Goal: Task Accomplishment & Management: Use online tool/utility

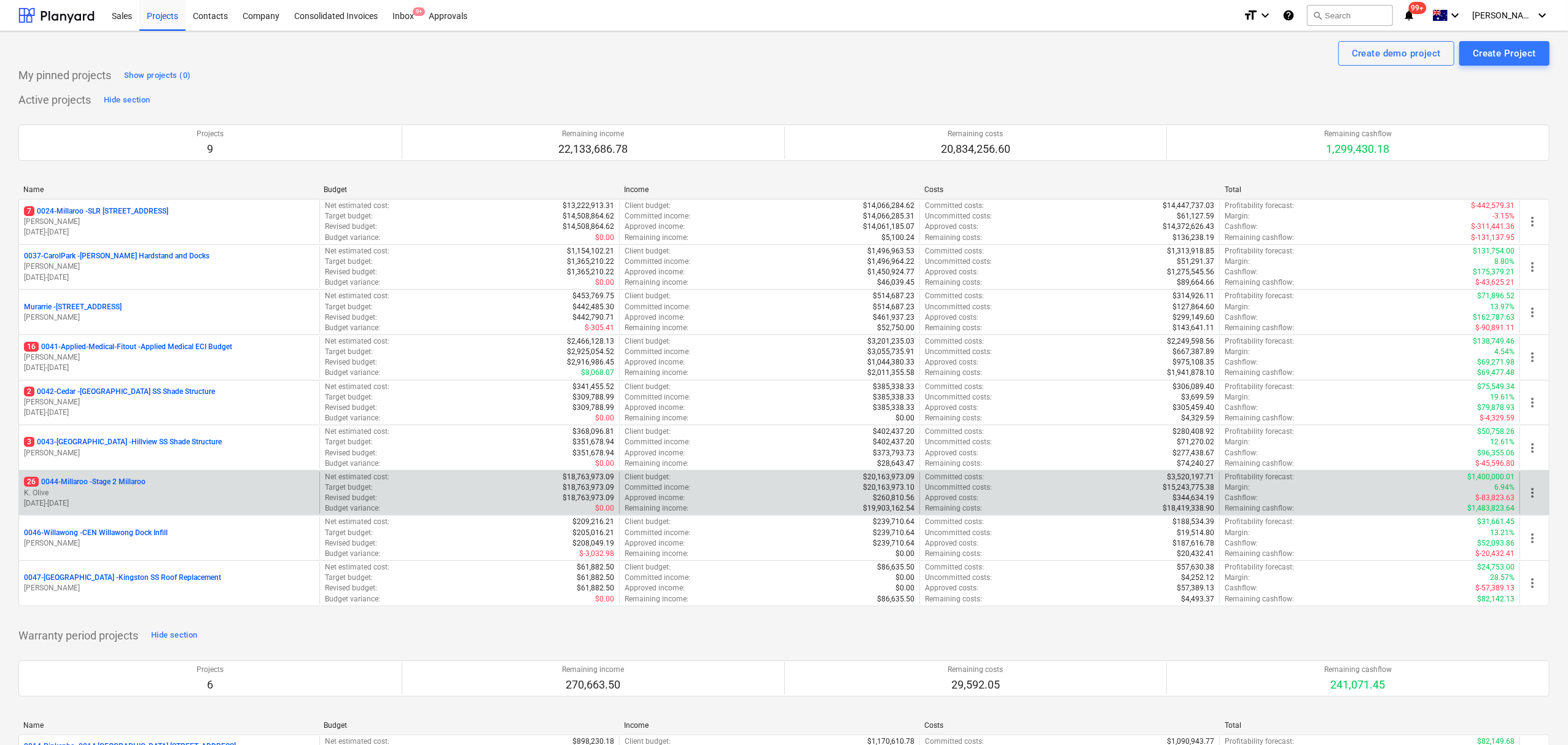
click at [133, 491] on p "K. Olive" at bounding box center [169, 493] width 290 height 11
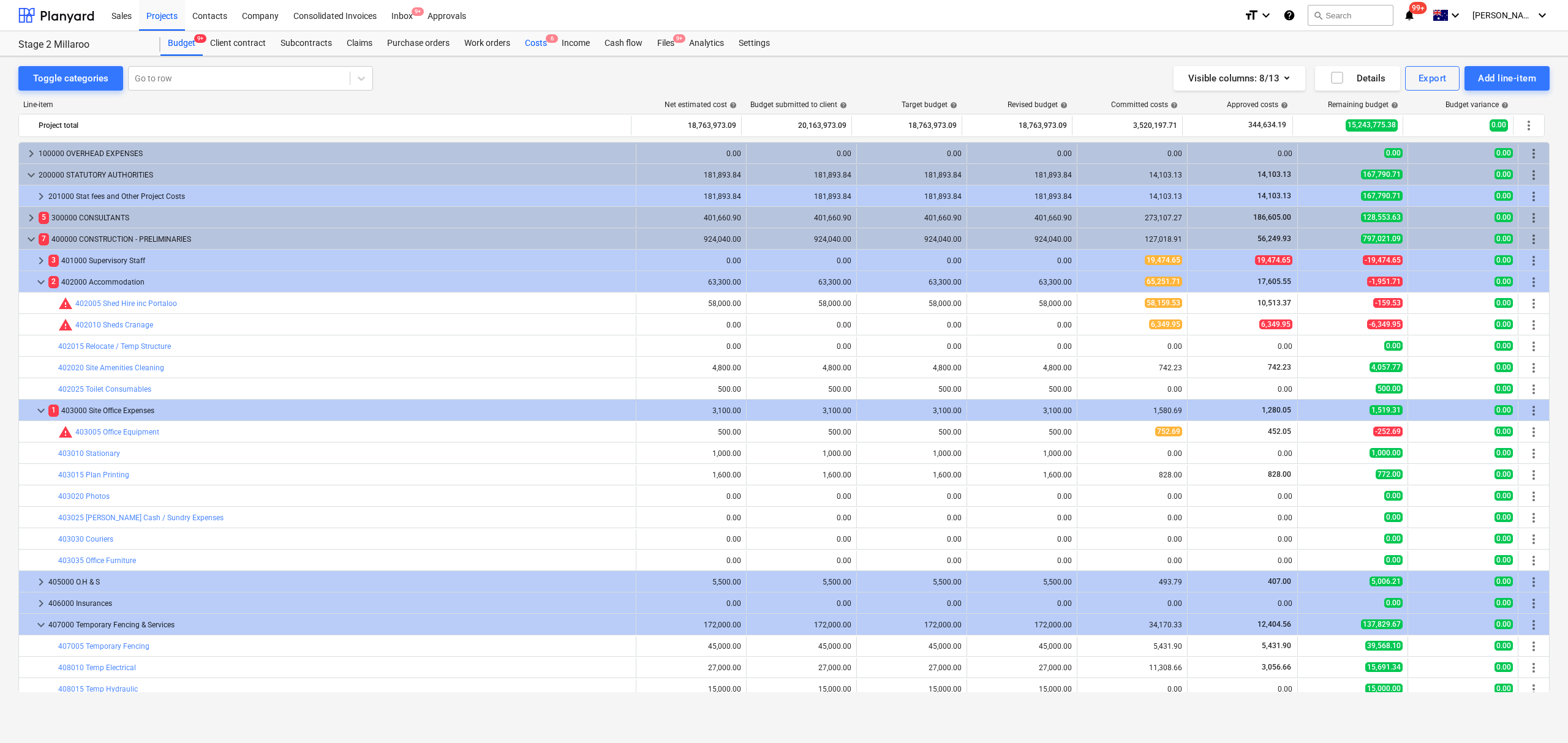
click at [545, 42] on div "Costs 6" at bounding box center [535, 44] width 37 height 24
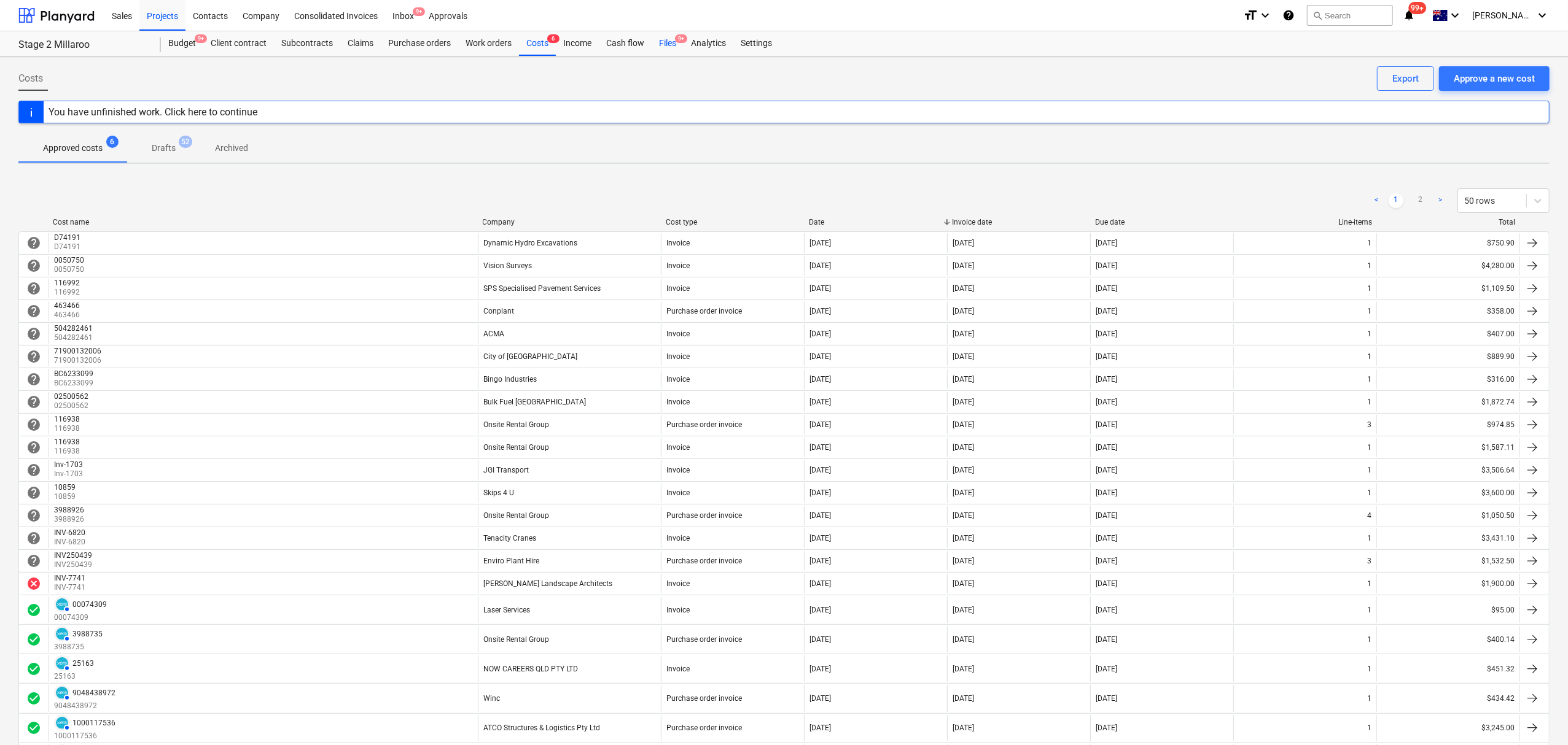
click at [662, 48] on div "Files 9+" at bounding box center [668, 44] width 32 height 24
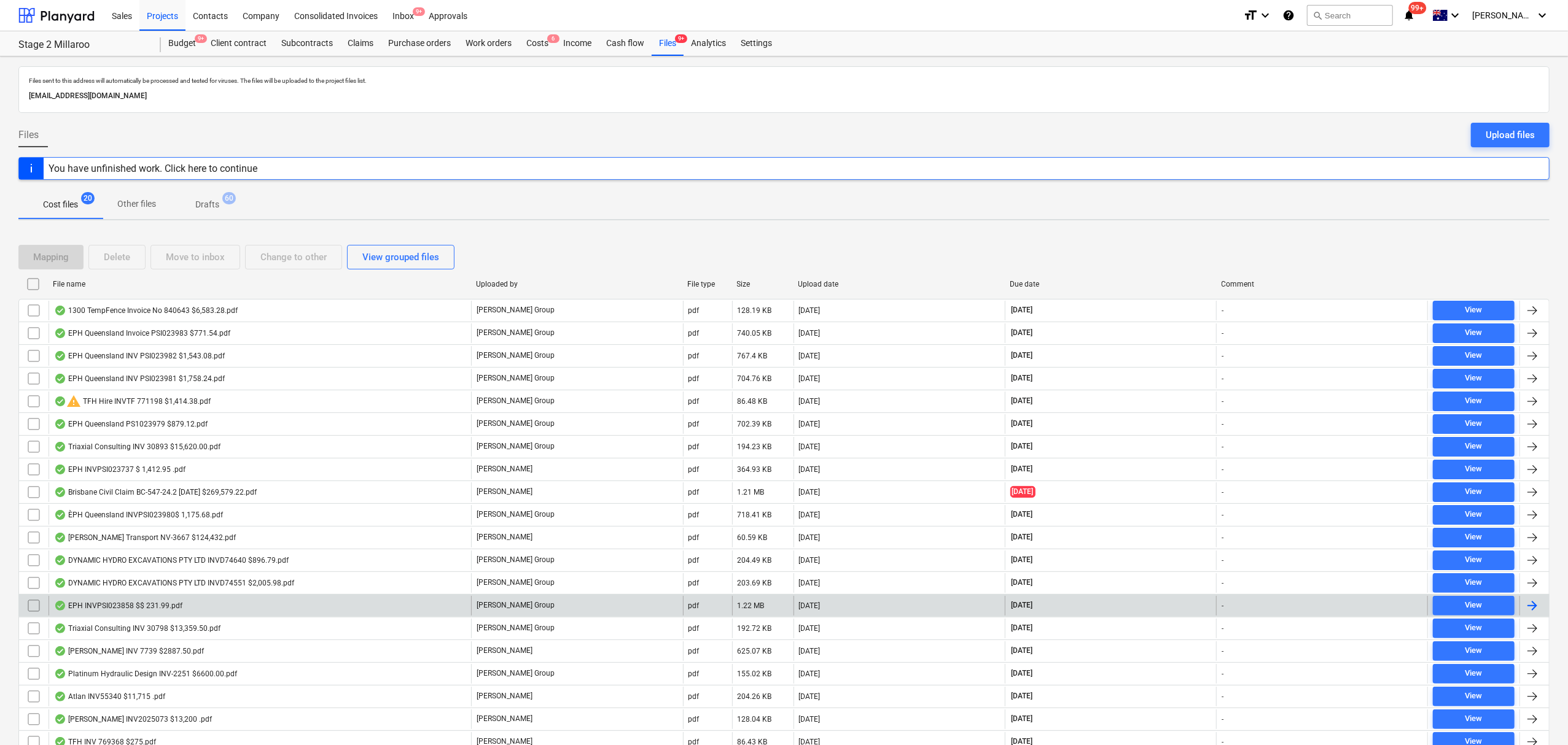
click at [202, 601] on div "EPH INVPSI023858 $$ 231.99.pdf" at bounding box center [260, 606] width 423 height 19
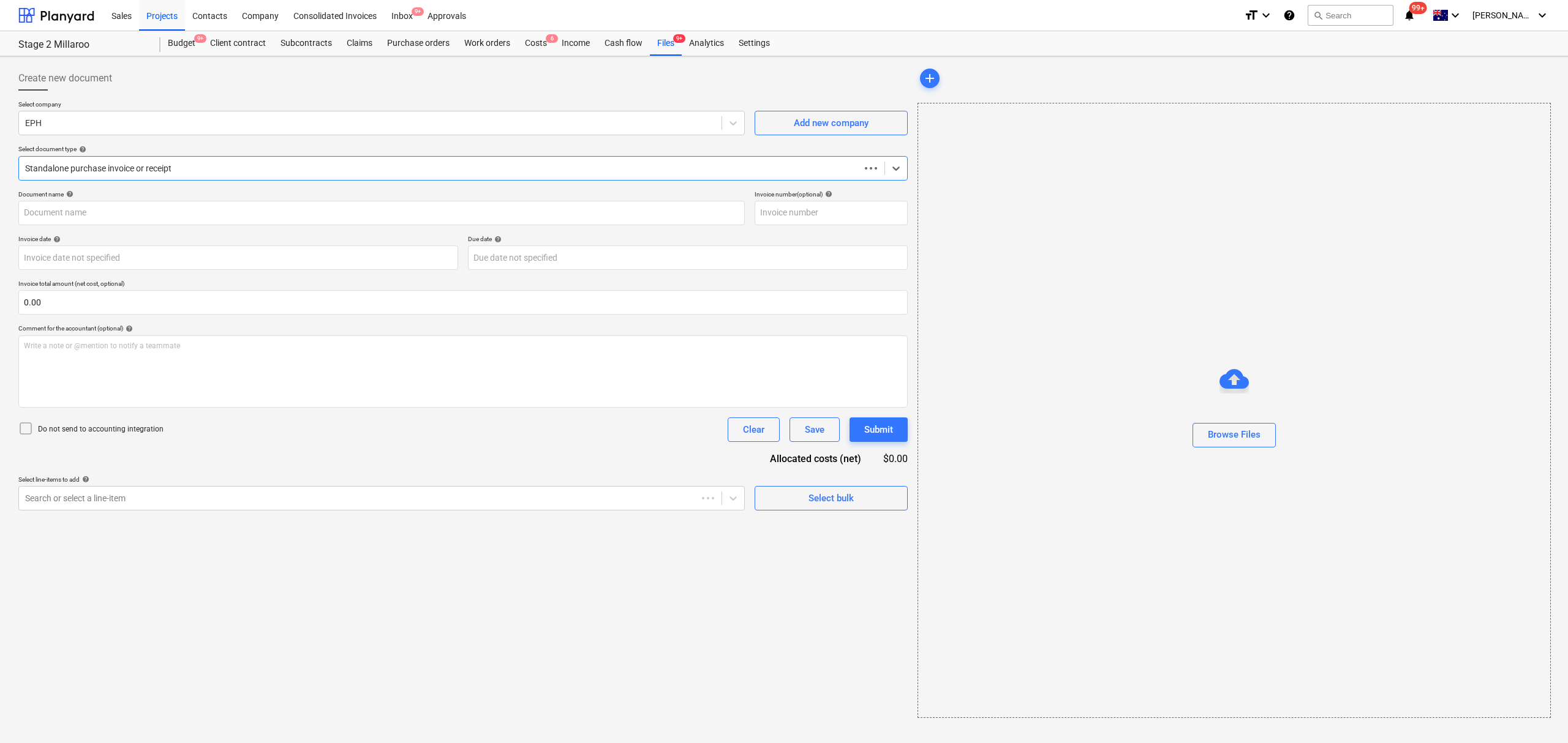
type input "PS1023858"
type input "[DATE]"
click at [1177, 128] on link "2" at bounding box center [1180, 130] width 15 height 15
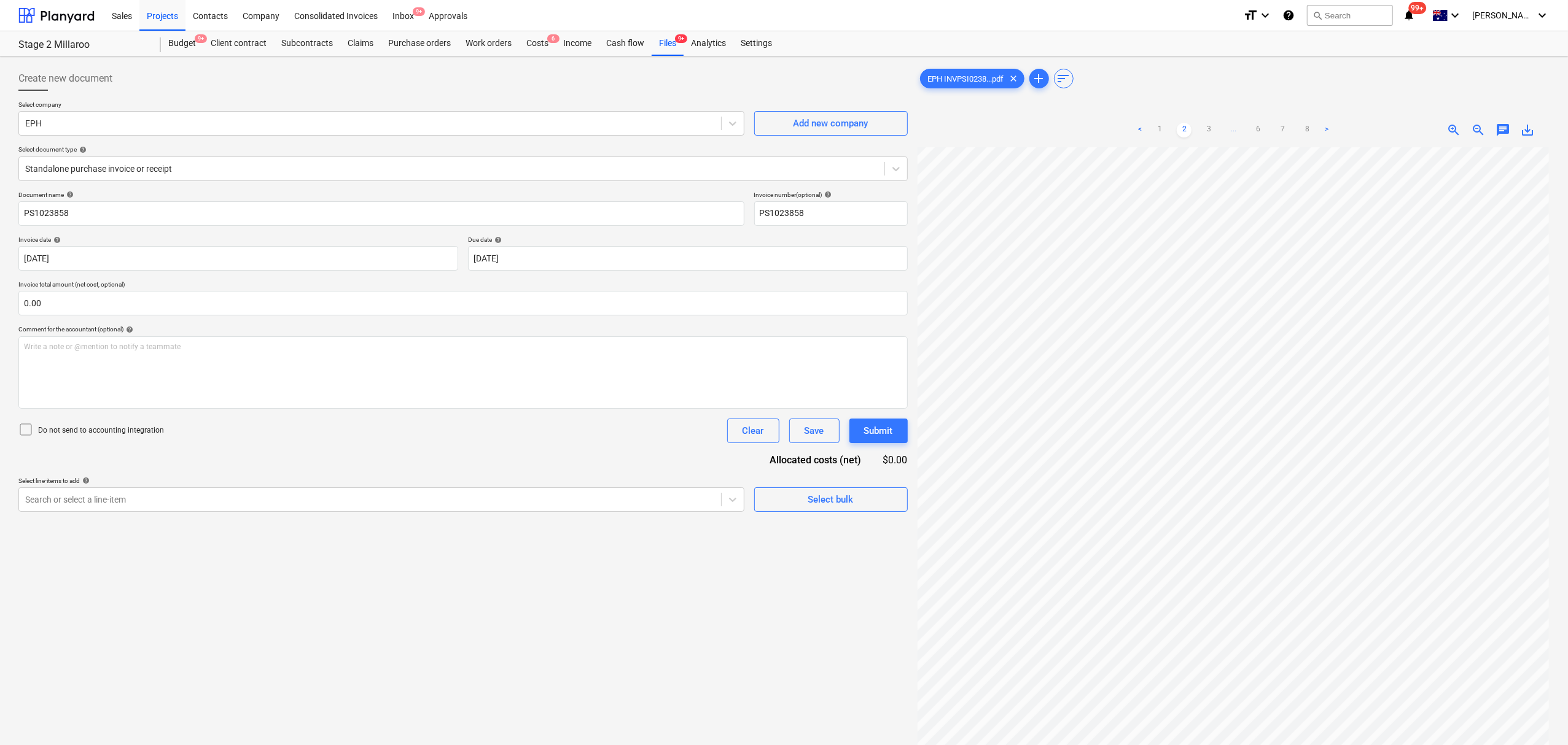
scroll to position [40, 14]
click at [1199, 133] on ul "< 1 2 3 ... 6 7 8 >" at bounding box center [1233, 130] width 204 height 15
click at [1202, 135] on link "3" at bounding box center [1208, 130] width 15 height 15
click at [1224, 133] on link "4" at bounding box center [1221, 130] width 15 height 15
click at [1241, 133] on link "5" at bounding box center [1245, 130] width 15 height 15
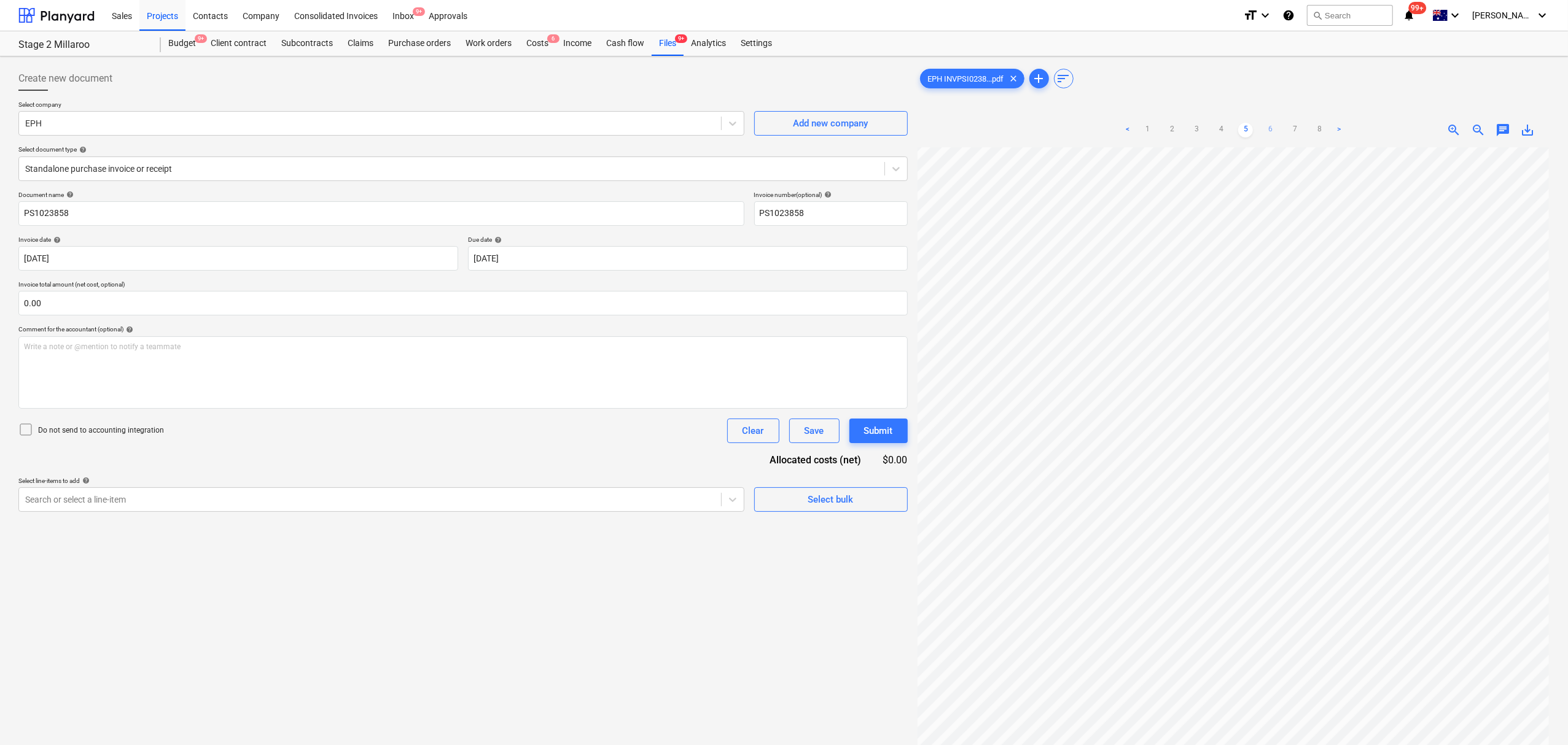
click at [1265, 131] on link "6" at bounding box center [1270, 130] width 15 height 15
click at [1295, 131] on link "7" at bounding box center [1294, 130] width 15 height 15
click at [1311, 129] on link "8" at bounding box center [1306, 130] width 15 height 15
click at [1160, 131] on link "1" at bounding box center [1159, 130] width 15 height 15
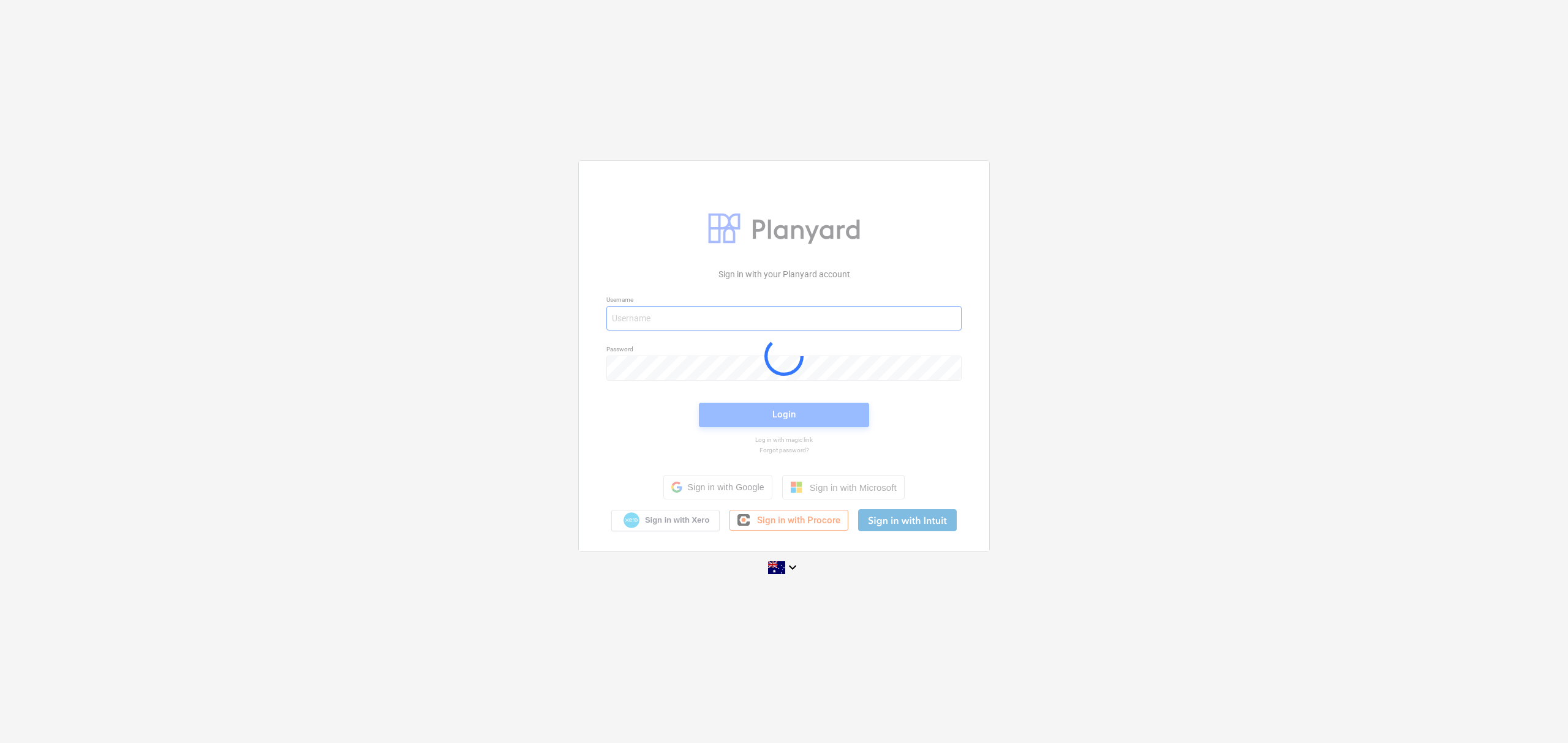
type input "[EMAIL_ADDRESS][DOMAIN_NAME]"
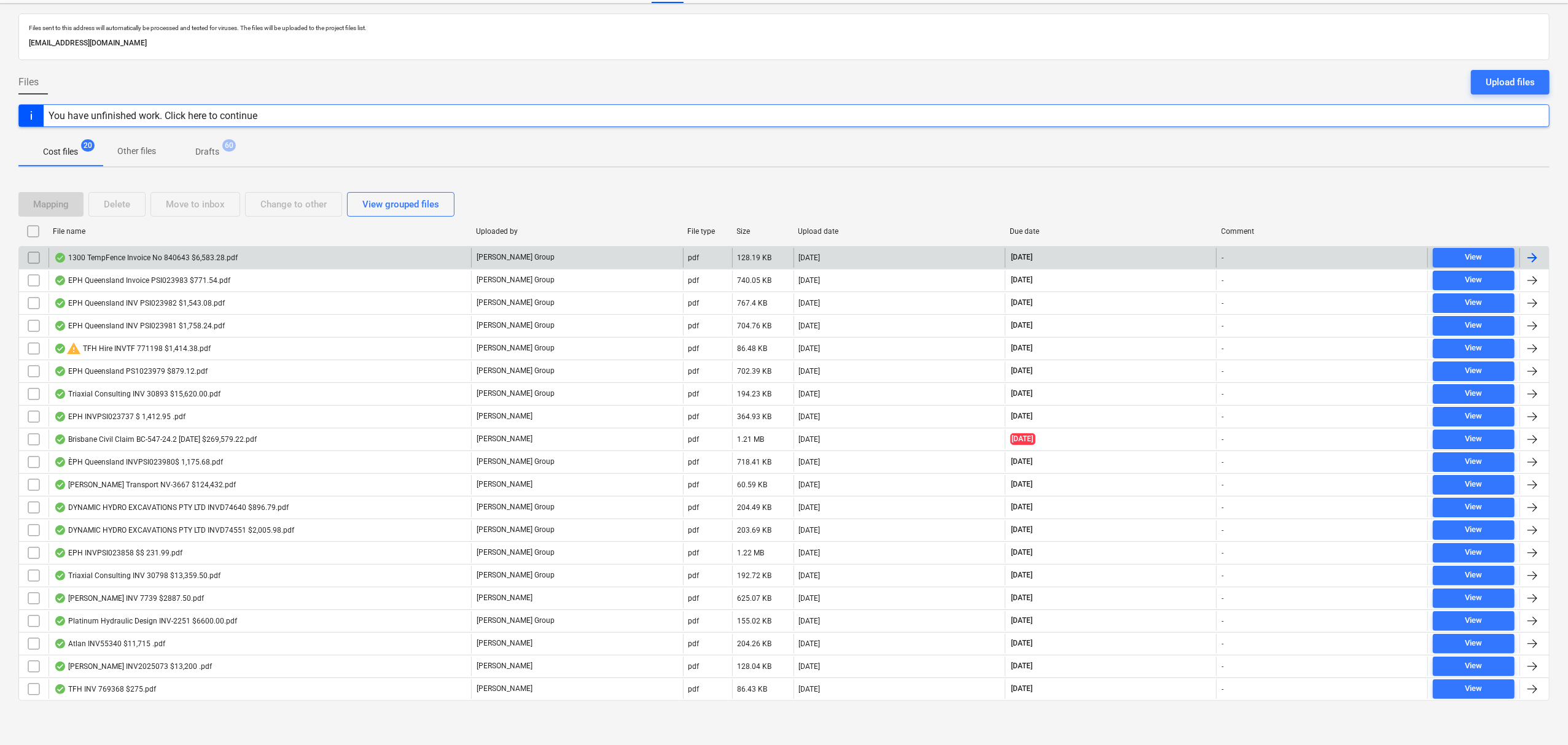
scroll to position [57, 0]
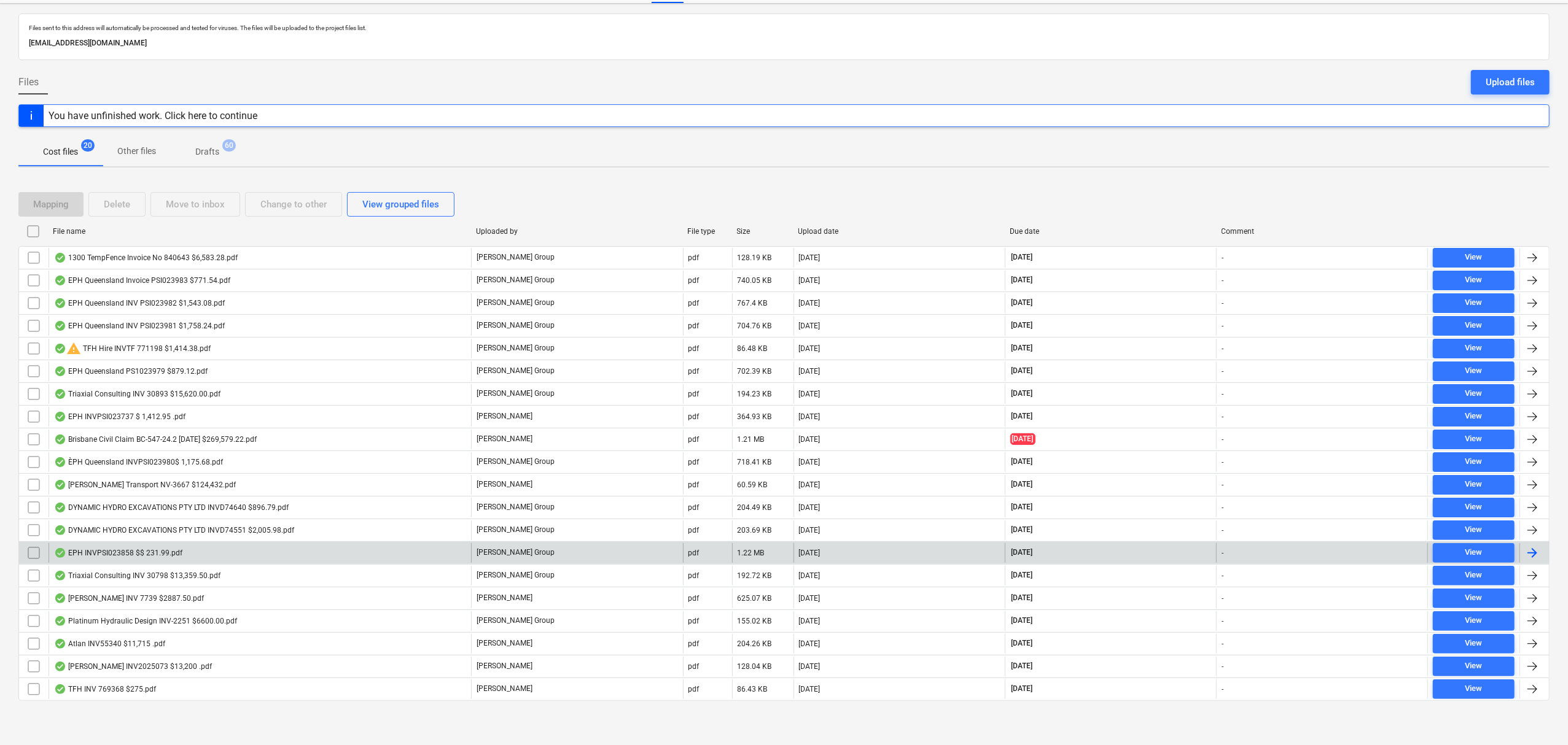
click at [303, 560] on div "EPH INVPSI023858 $$ 231.99.pdf" at bounding box center [260, 552] width 423 height 19
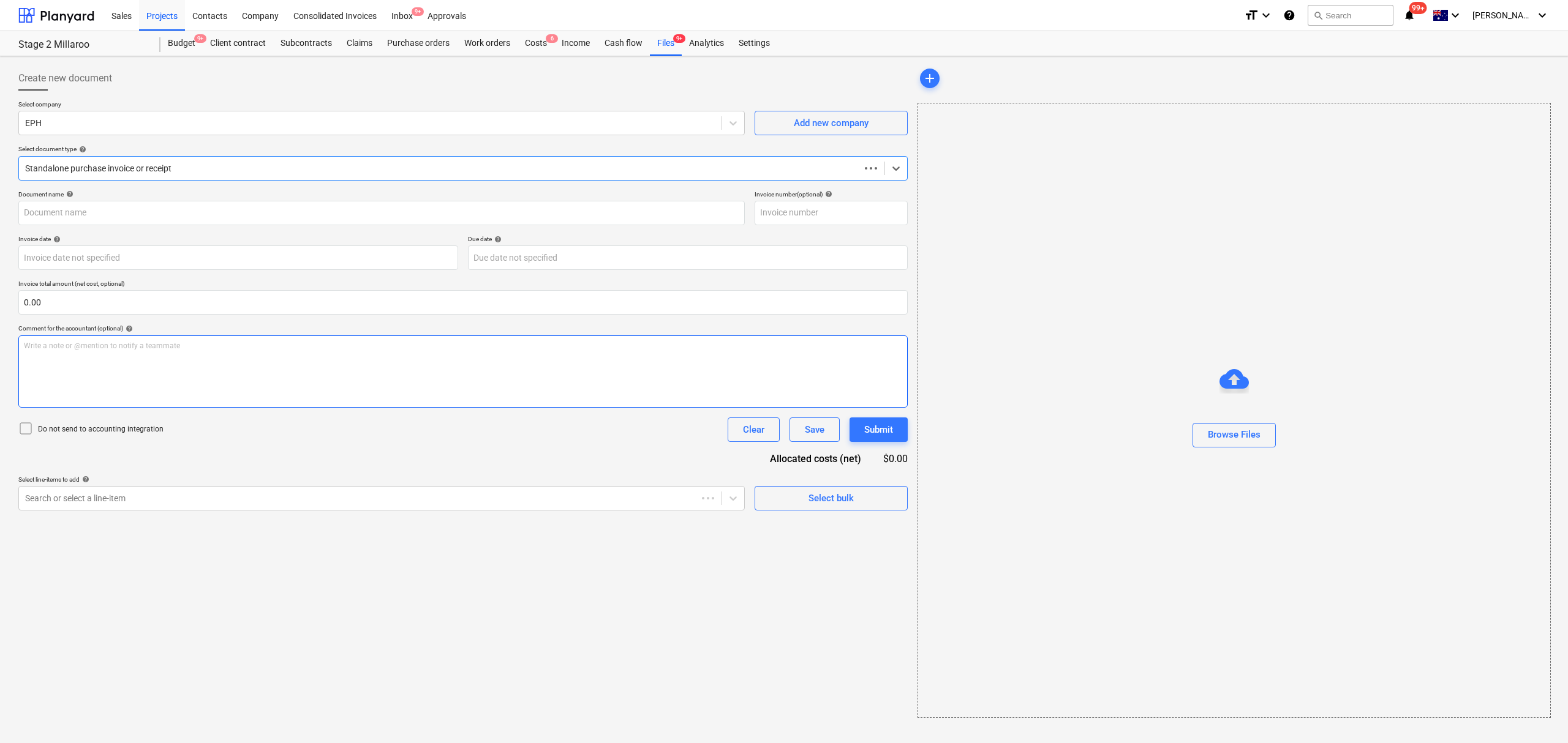
type input "PS1023858"
type input "[DATE]"
click at [1167, 135] on ul "< 1 2 3 ... 6 7 8 >" at bounding box center [1230, 130] width 204 height 15
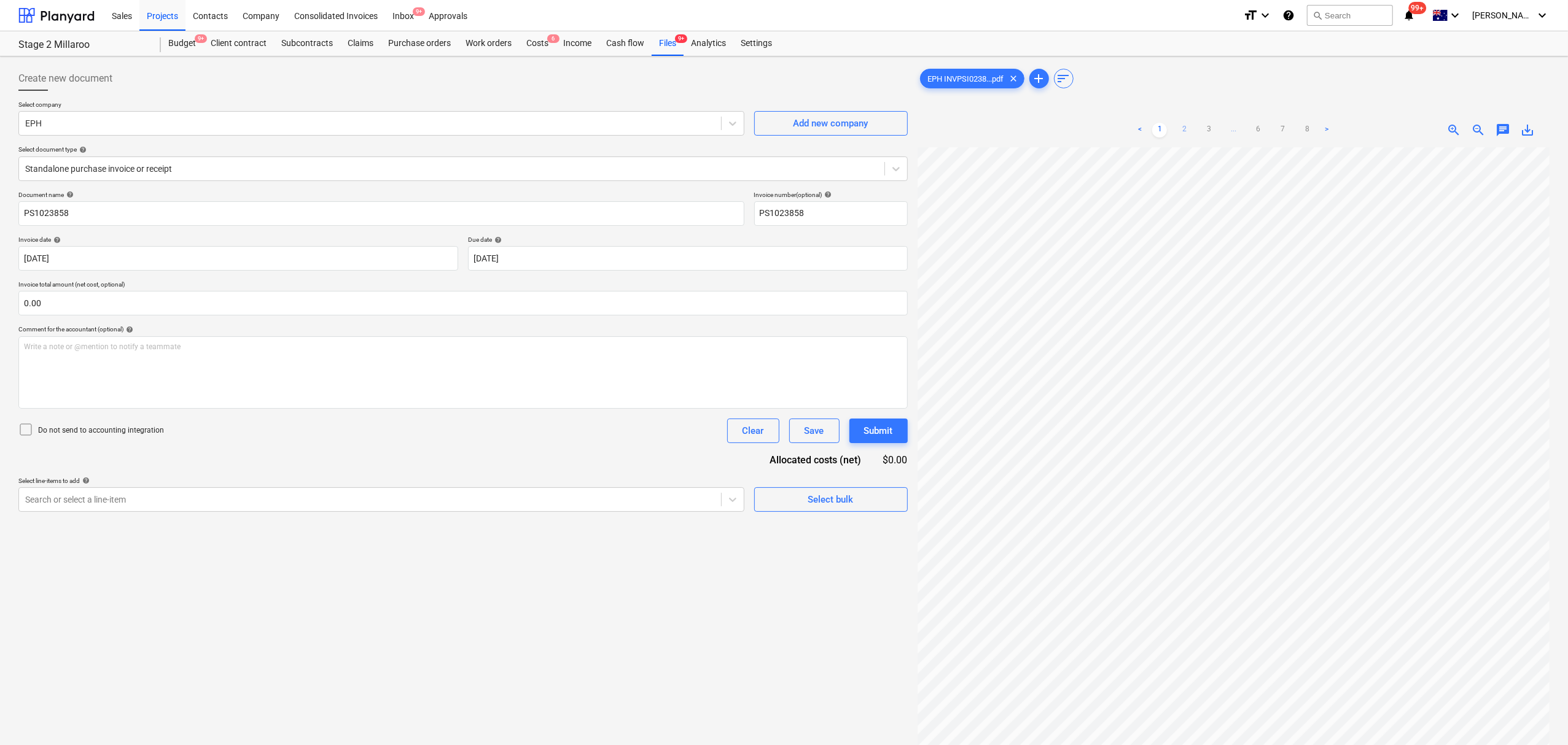
click at [1179, 133] on link "2" at bounding box center [1184, 130] width 15 height 15
click at [1197, 131] on ul "< 1 2 3 ... 6 7 8 >" at bounding box center [1233, 130] width 204 height 15
click at [1212, 128] on link "3" at bounding box center [1208, 130] width 15 height 15
click at [1222, 121] on div "< 1 2 3 4 ... 6 7 8 >" at bounding box center [1233, 130] width 226 height 34
click at [1222, 124] on link "4" at bounding box center [1221, 130] width 15 height 15
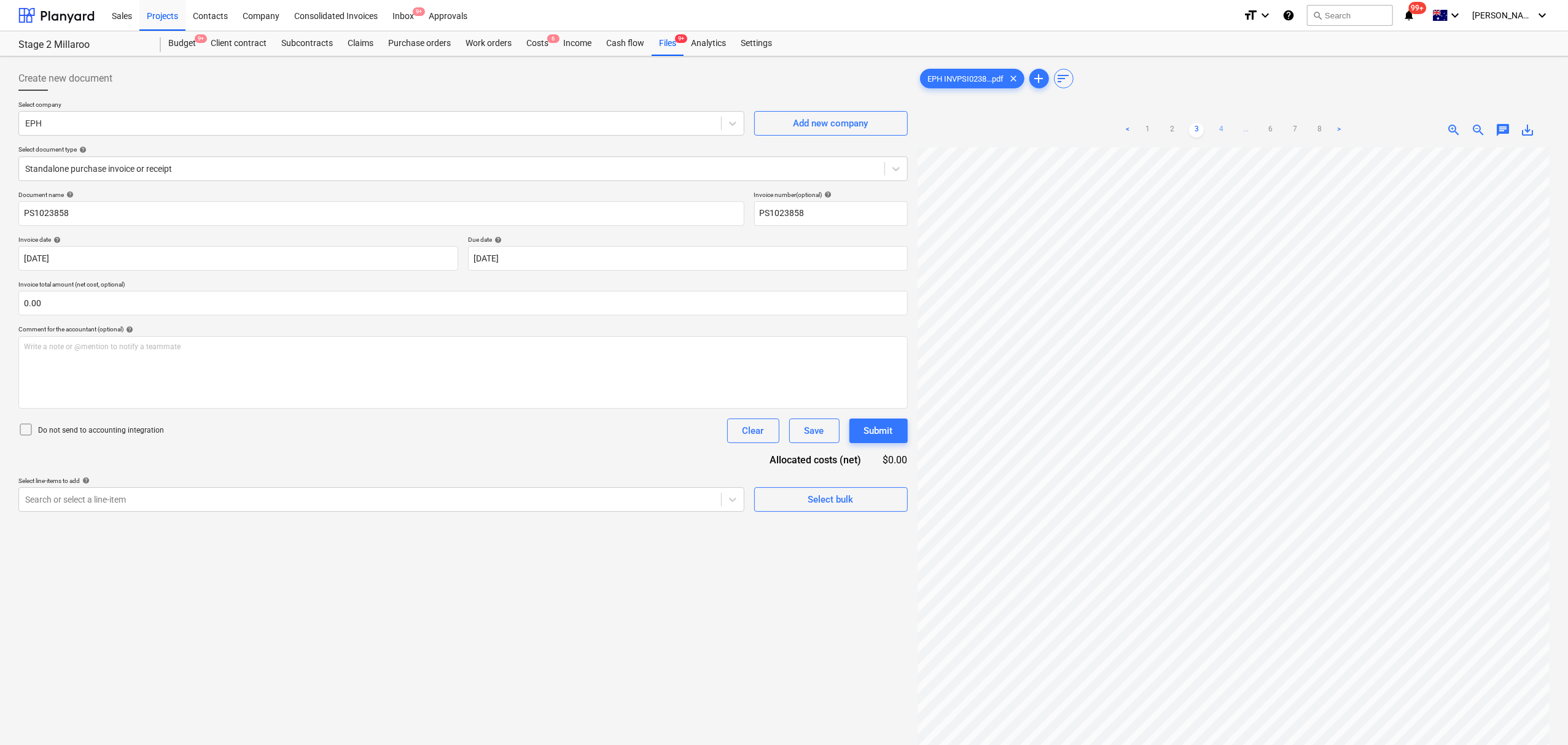
click at [1222, 126] on link "4" at bounding box center [1221, 130] width 15 height 15
click at [1242, 131] on link "5" at bounding box center [1245, 130] width 15 height 15
click at [1260, 131] on ul "< 1 2 3 4 5 6 7 8 >" at bounding box center [1233, 130] width 226 height 15
click at [1268, 133] on link "6" at bounding box center [1270, 130] width 15 height 15
click at [1306, 133] on ul "< 1 2 3 ... 5 6 7 8 >" at bounding box center [1233, 130] width 226 height 15
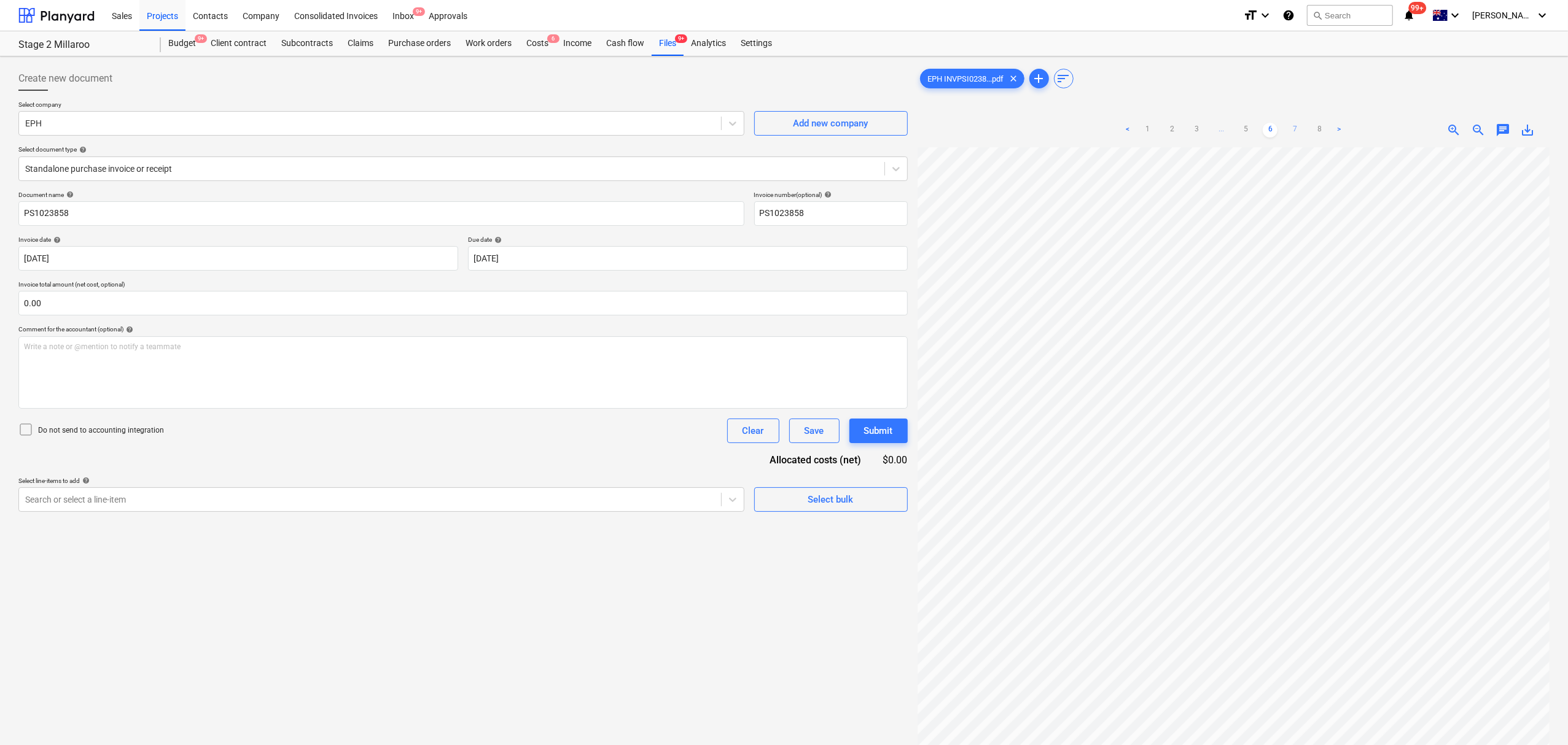
click at [1300, 129] on link "7" at bounding box center [1294, 130] width 15 height 15
click at [1306, 130] on link "8" at bounding box center [1306, 130] width 15 height 15
click at [1163, 145] on div "< 1 2 3 ... 6 7 8 >" at bounding box center [1233, 130] width 204 height 34
click at [1158, 139] on div "< 1 2 3 ... 6 7 8 >" at bounding box center [1233, 130] width 204 height 34
click at [1158, 138] on div "< 1 2 3 ... 6 7 8 >" at bounding box center [1233, 130] width 204 height 34
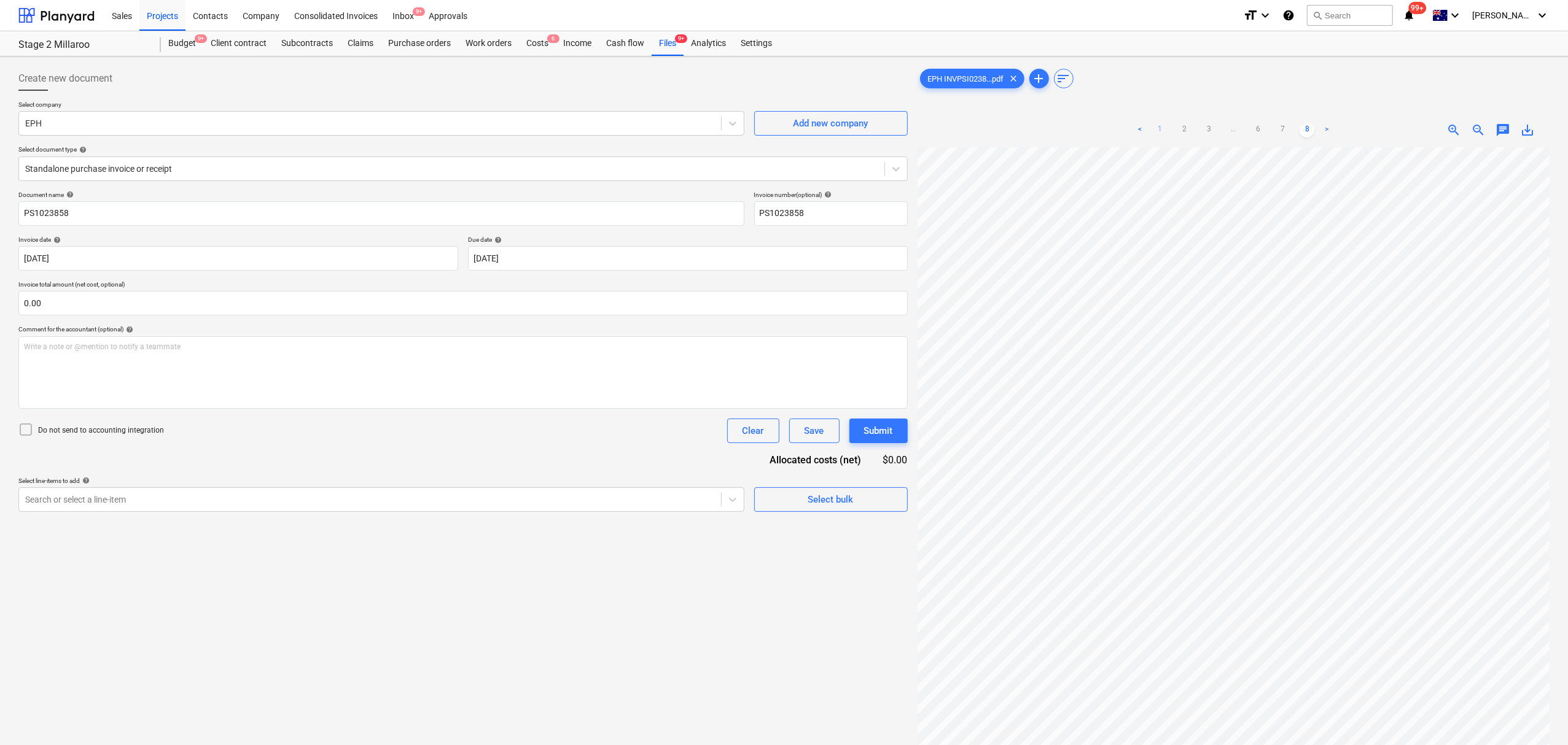
click at [1158, 136] on div "< 1 2 3 ... 6 7 8 >" at bounding box center [1233, 130] width 204 height 34
click at [1155, 135] on link "1" at bounding box center [1159, 130] width 15 height 15
click at [678, 37] on span "9+" at bounding box center [681, 39] width 12 height 9
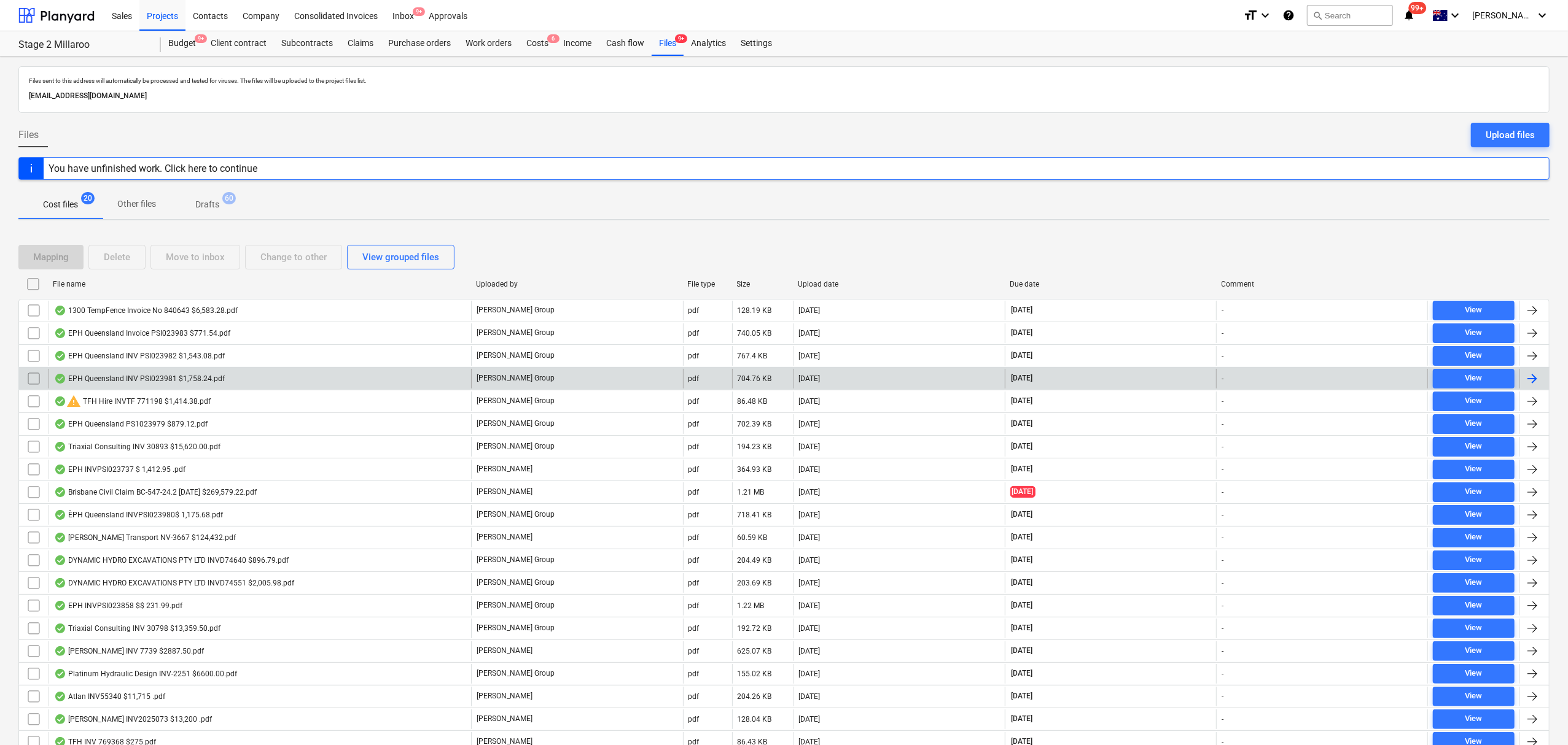
click at [430, 374] on div "EPH Queensland INV PSI023981 $1,758.24.pdf" at bounding box center [260, 379] width 423 height 19
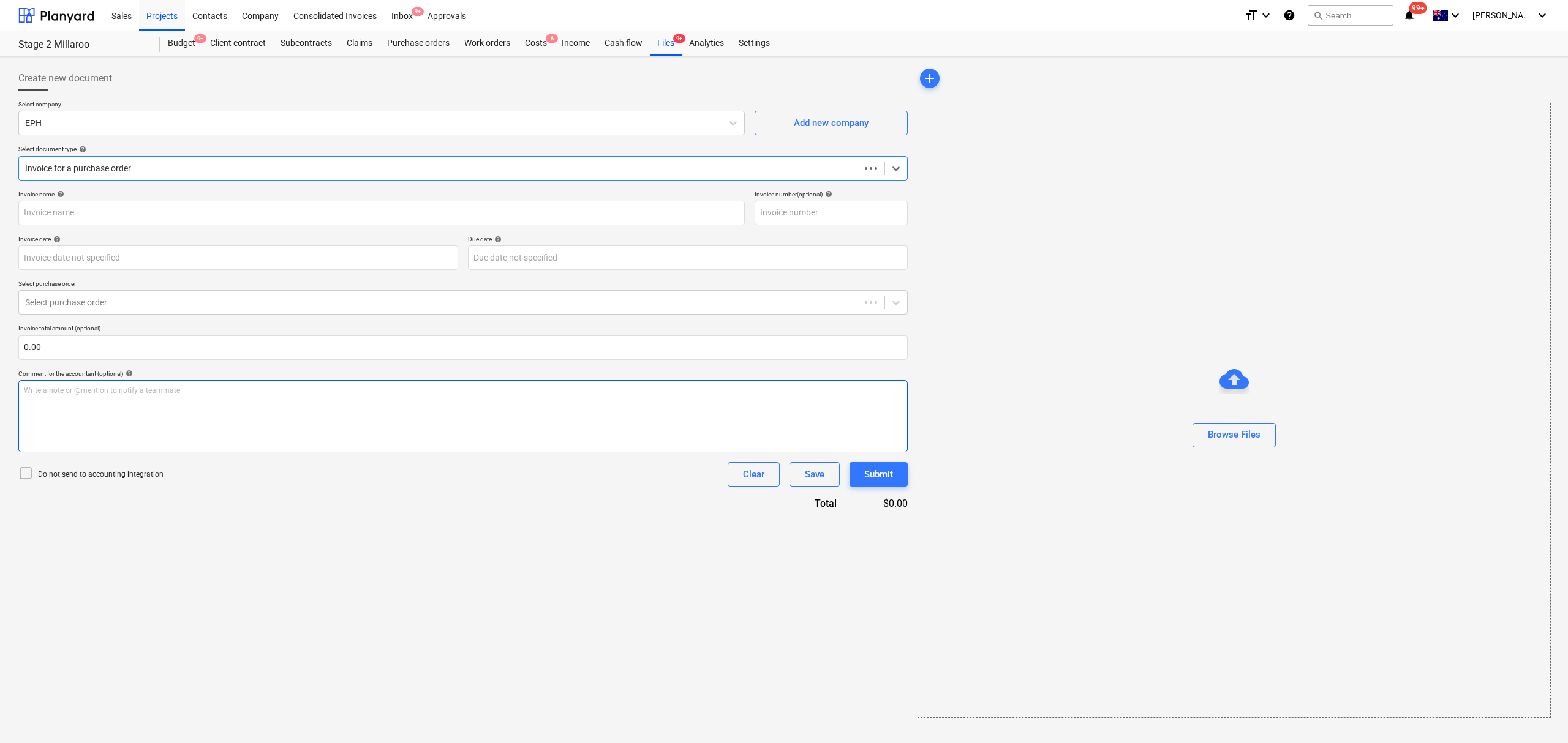
type input "PSI023981"
type input "[DATE]"
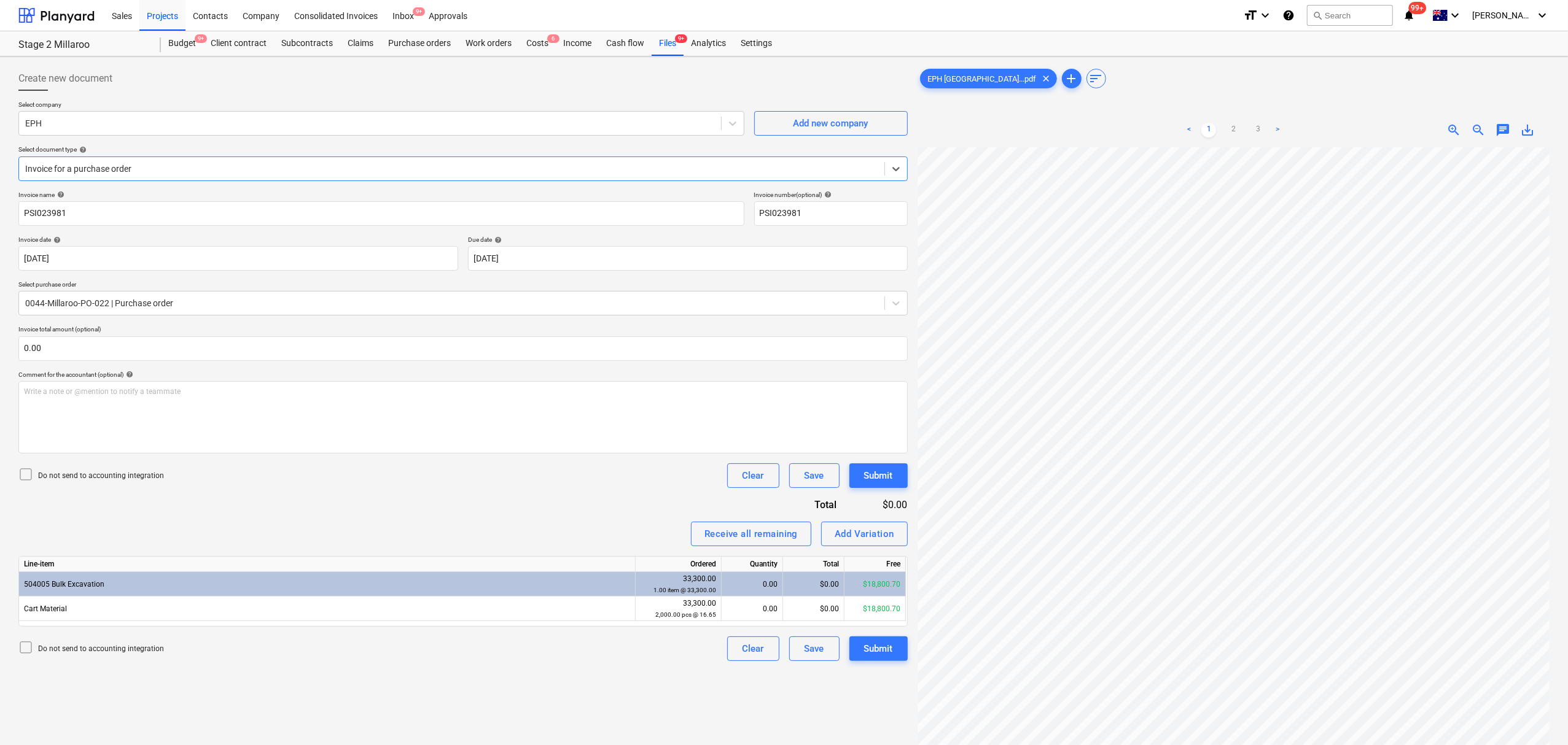
scroll to position [201, 0]
click at [1231, 126] on link "2" at bounding box center [1233, 130] width 15 height 15
click at [1261, 129] on link "3" at bounding box center [1258, 130] width 15 height 15
click at [1209, 131] on link "1" at bounding box center [1208, 130] width 15 height 15
click at [1217, 130] on ul "< 1 2 3 >" at bounding box center [1233, 130] width 204 height 15
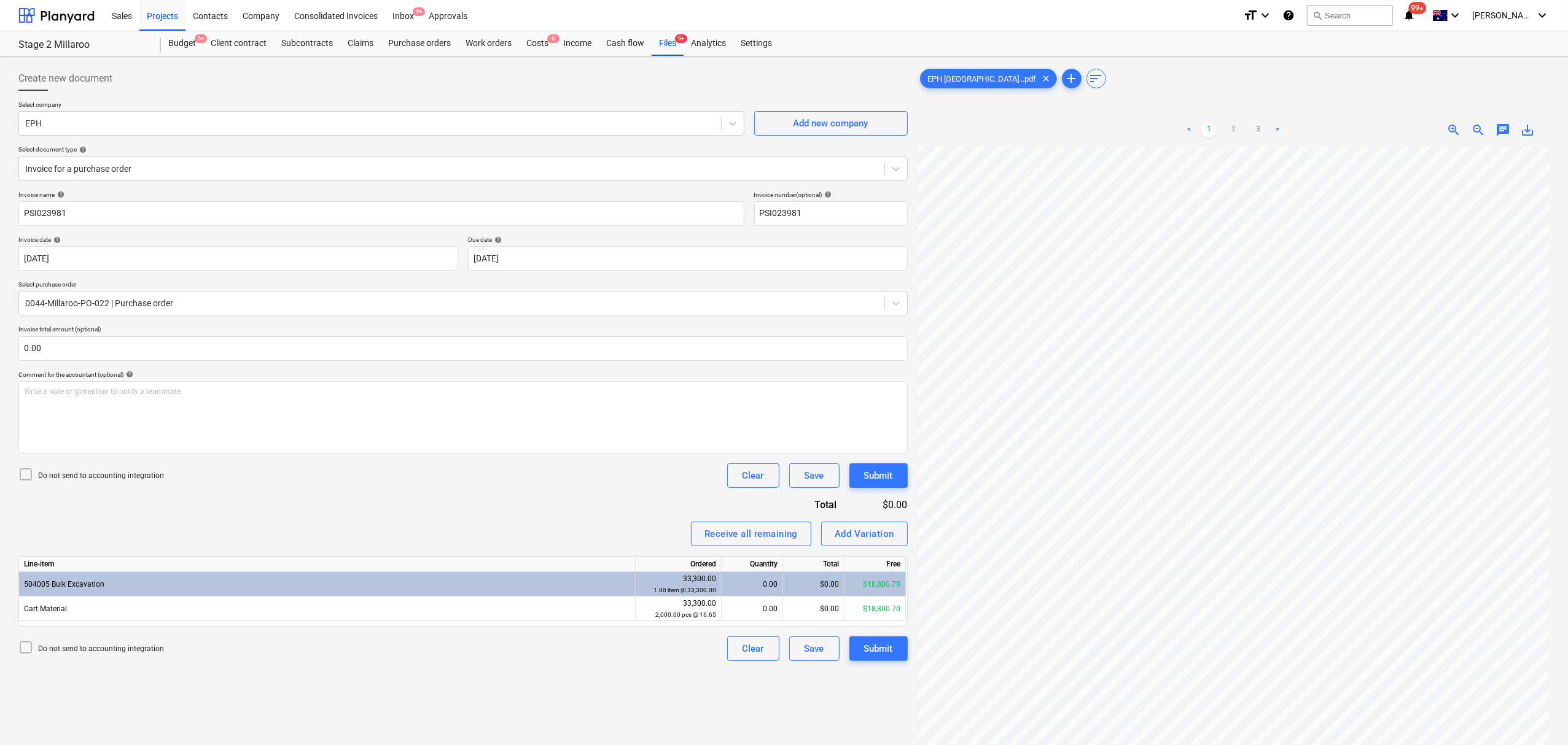
click at [1219, 130] on ul "< 1 2 3 >" at bounding box center [1233, 130] width 204 height 15
click at [1222, 130] on ul "< 1 2 3 >" at bounding box center [1233, 130] width 204 height 15
click at [1227, 130] on link "2" at bounding box center [1233, 130] width 15 height 15
drag, startPoint x: 1239, startPoint y: 136, endPoint x: 1251, endPoint y: 133, distance: 12.4
click at [1251, 133] on ul "< 1 2 3 >" at bounding box center [1233, 130] width 204 height 15
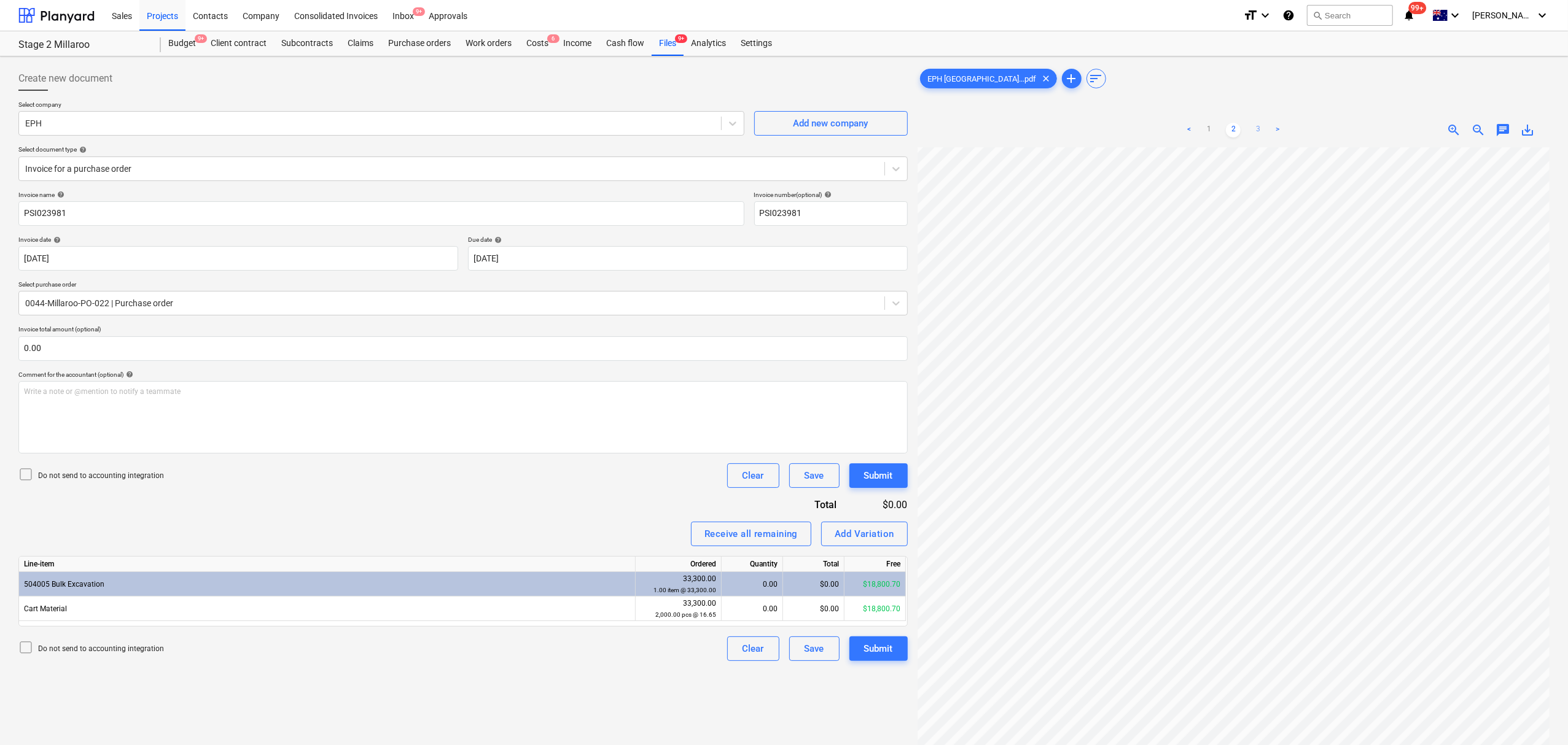
click at [1254, 131] on link "3" at bounding box center [1258, 130] width 15 height 15
drag, startPoint x: 1153, startPoint y: 94, endPoint x: 1209, endPoint y: 130, distance: 66.6
click at [1155, 94] on div "EPH [GEOGRAPHIC_DATA]...pdf clear add sort < 1 2 3 > zoom_in zoom_out chat 0 sa…" at bounding box center [1233, 462] width 632 height 792
click at [1212, 133] on link "1" at bounding box center [1208, 130] width 15 height 15
drag, startPoint x: 1226, startPoint y: 129, endPoint x: 1218, endPoint y: 128, distance: 8.1
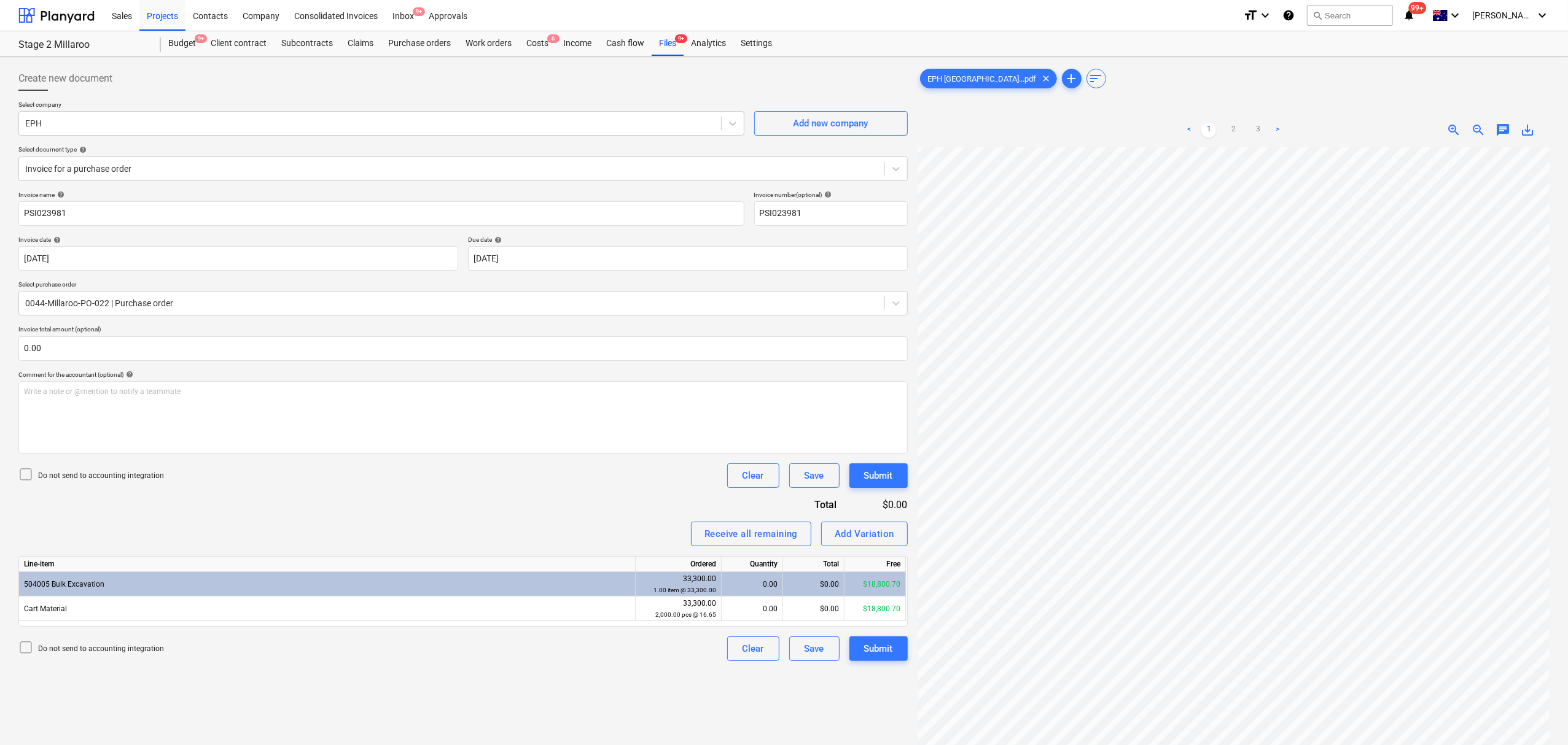
click at [1227, 129] on link "2" at bounding box center [1233, 130] width 15 height 15
click at [1259, 125] on link "3" at bounding box center [1258, 130] width 15 height 15
click at [1222, 139] on div "< 1 2 3 >" at bounding box center [1233, 130] width 204 height 34
click at [1214, 131] on link "1" at bounding box center [1208, 130] width 15 height 15
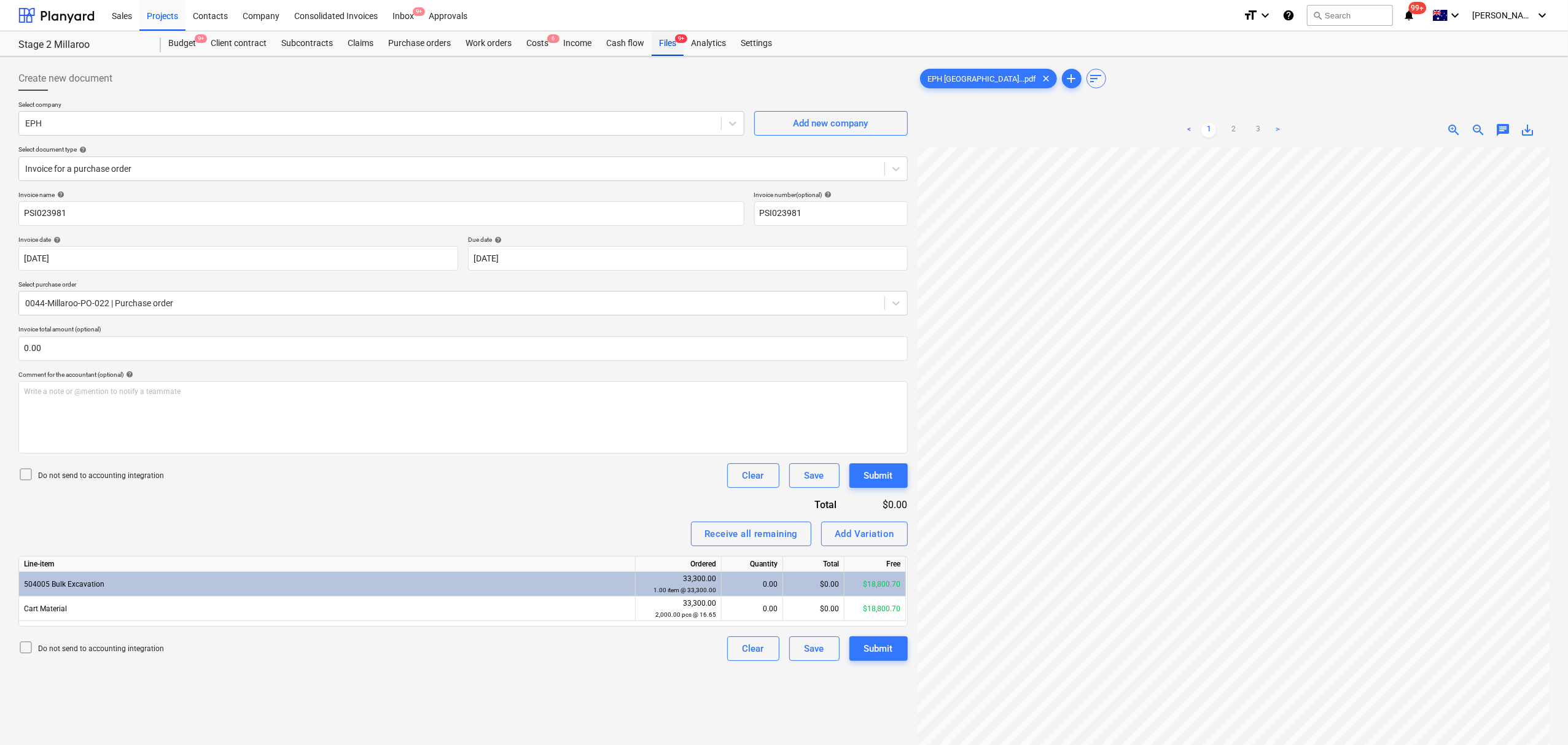
click at [670, 43] on div "Files 9+" at bounding box center [668, 44] width 32 height 24
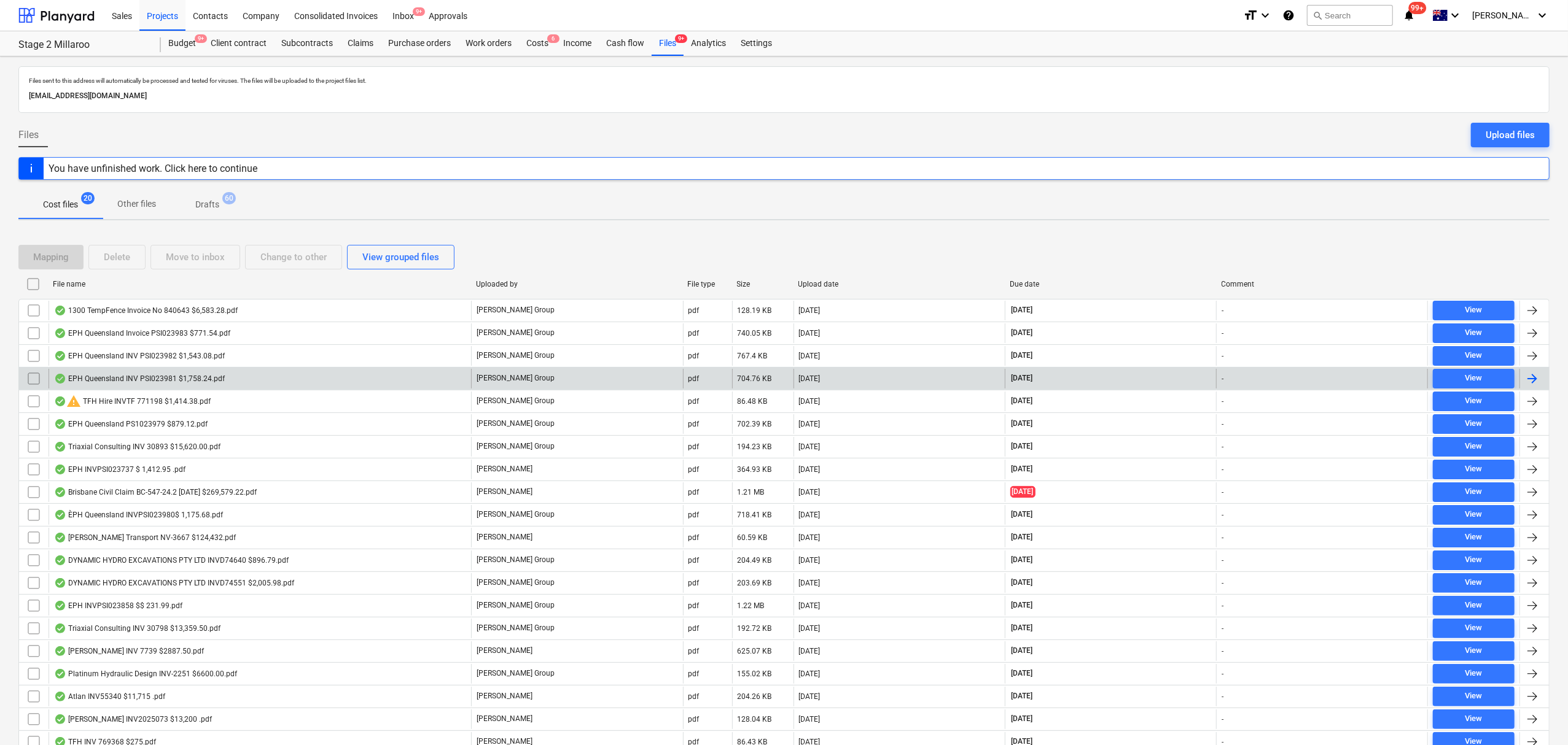
click at [356, 374] on div "EPH Queensland INV PSI023981 $1,758.24.pdf" at bounding box center [260, 379] width 423 height 19
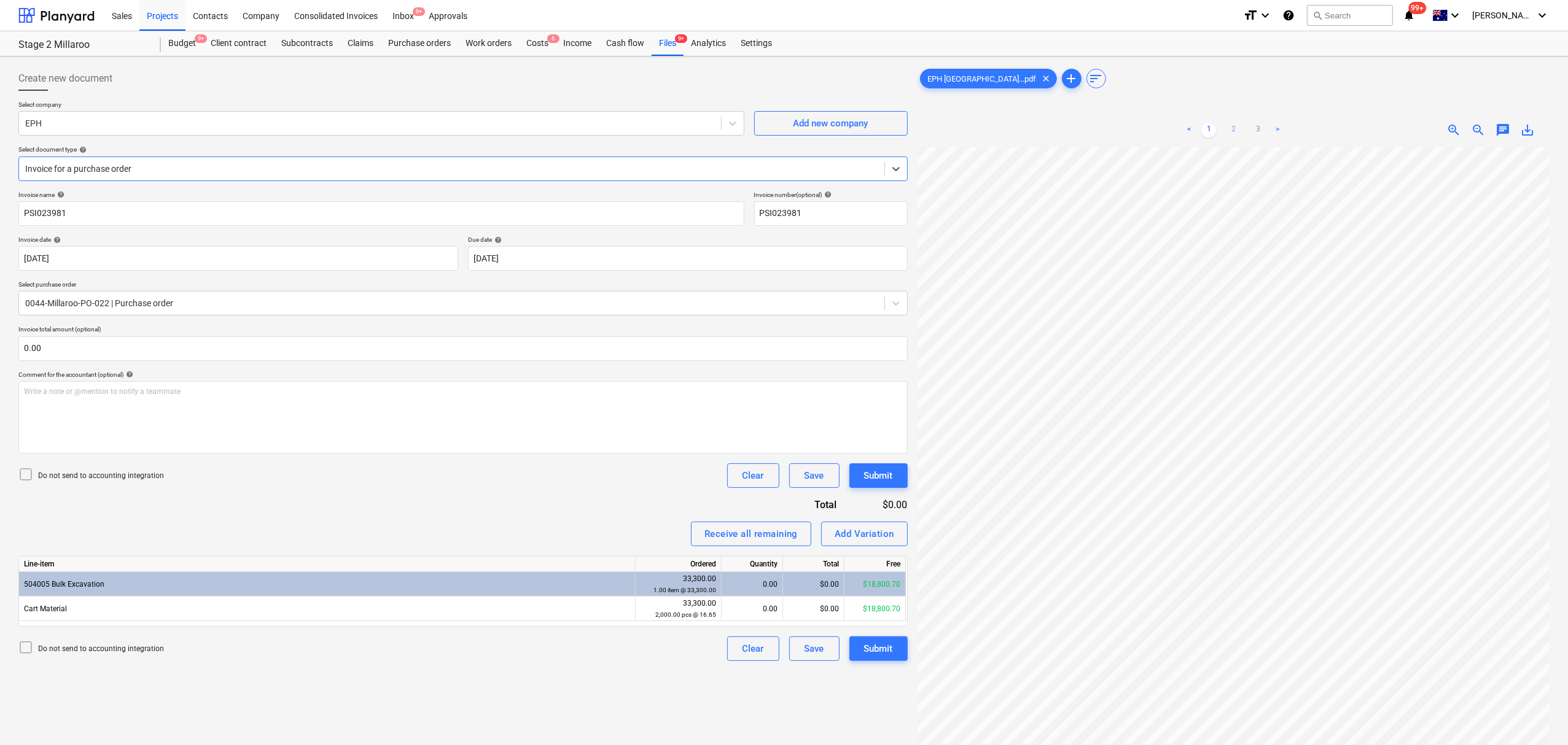
click at [1233, 134] on link "2" at bounding box center [1233, 130] width 15 height 15
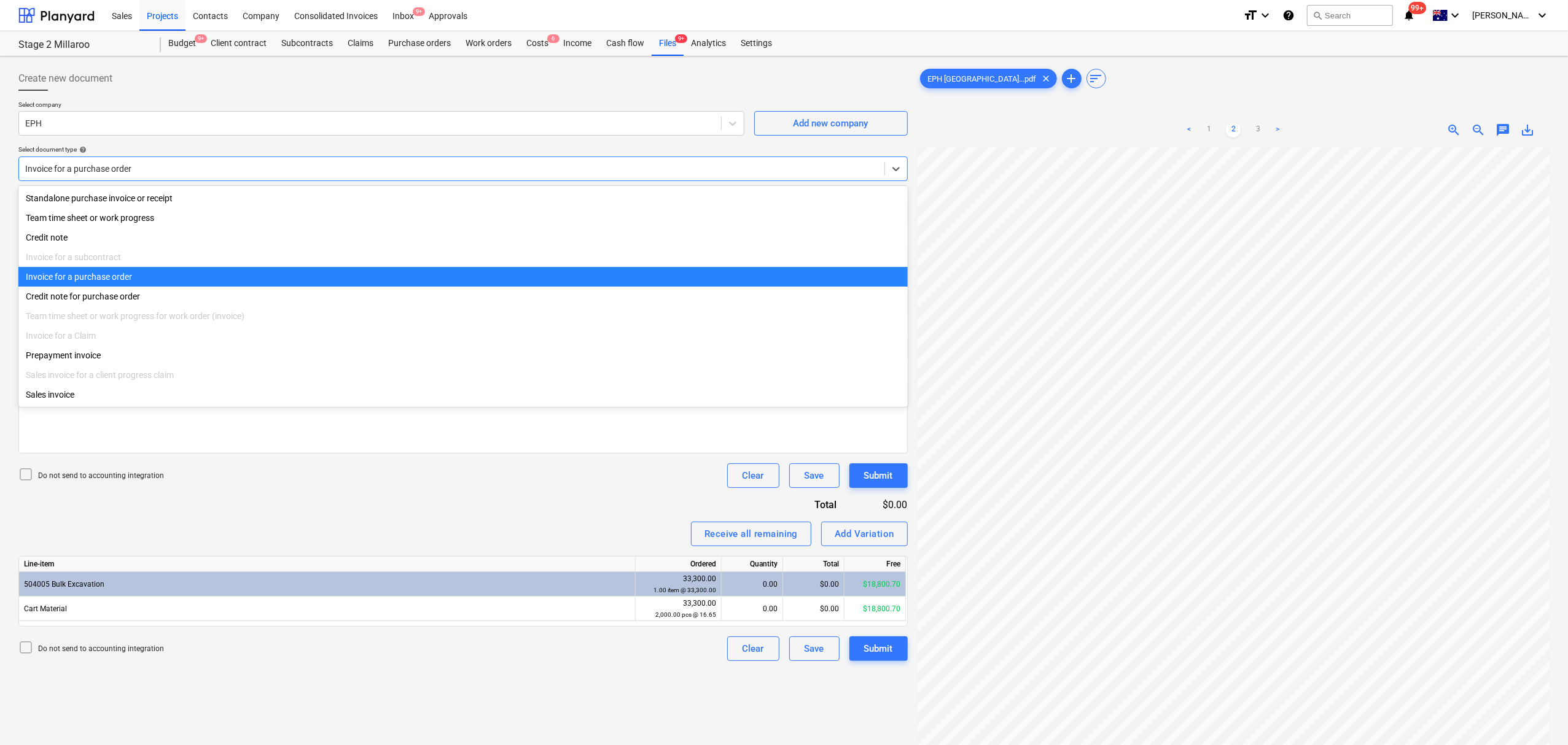
click at [221, 162] on div at bounding box center [451, 168] width 853 height 12
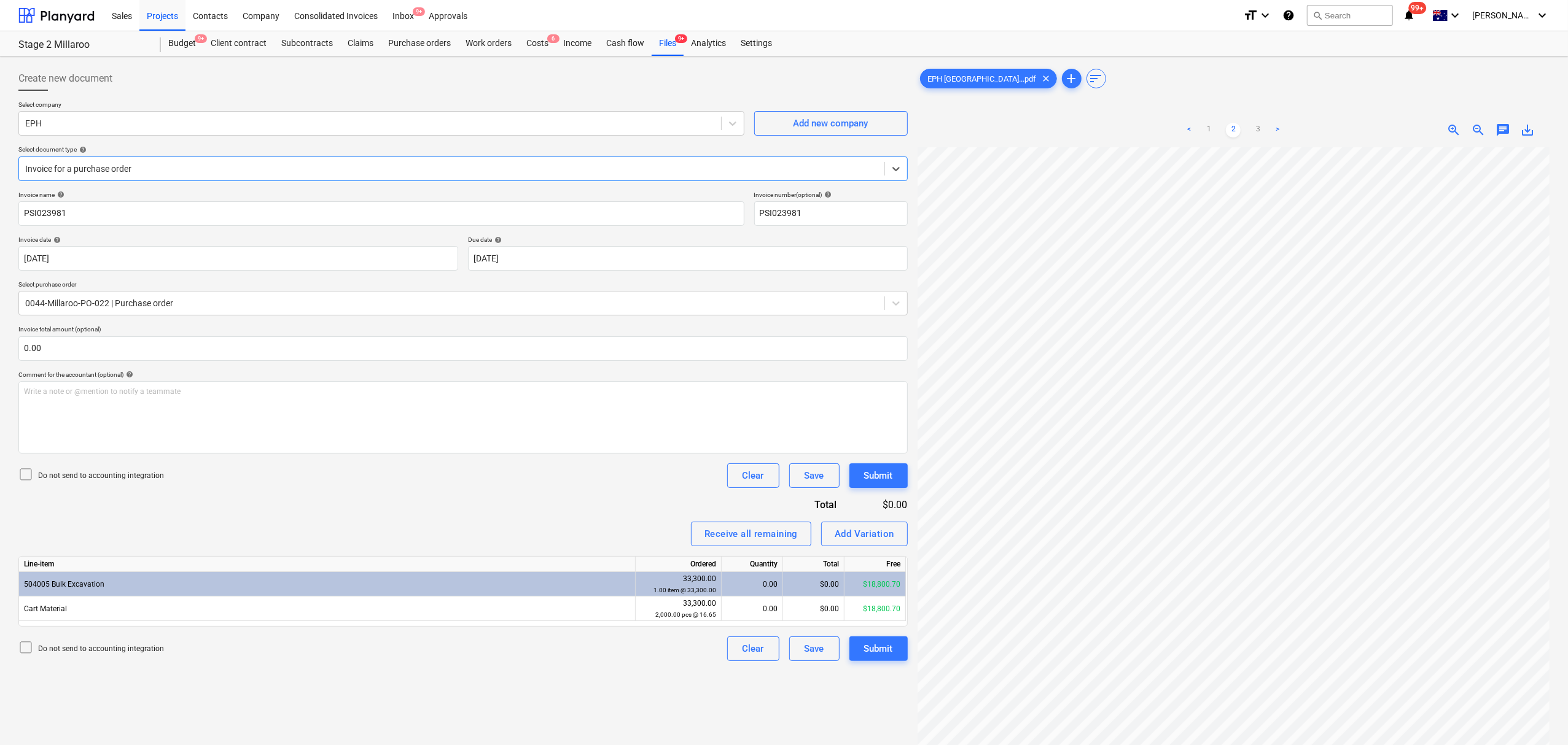
click at [659, 55] on link "Files 9+" at bounding box center [668, 44] width 32 height 24
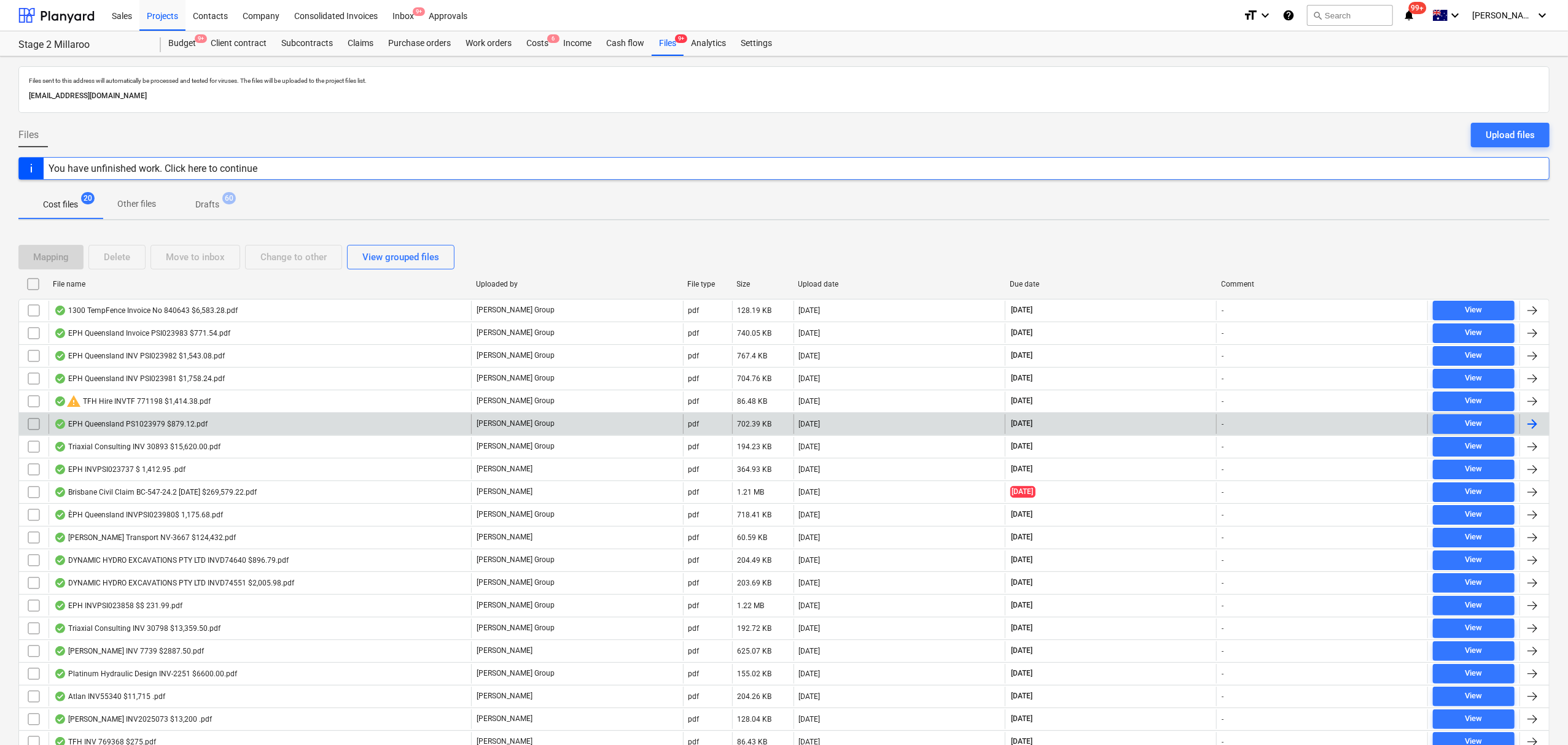
click at [209, 421] on div "EPH Queensland PS1023979 $879.12.pdf" at bounding box center [260, 424] width 423 height 19
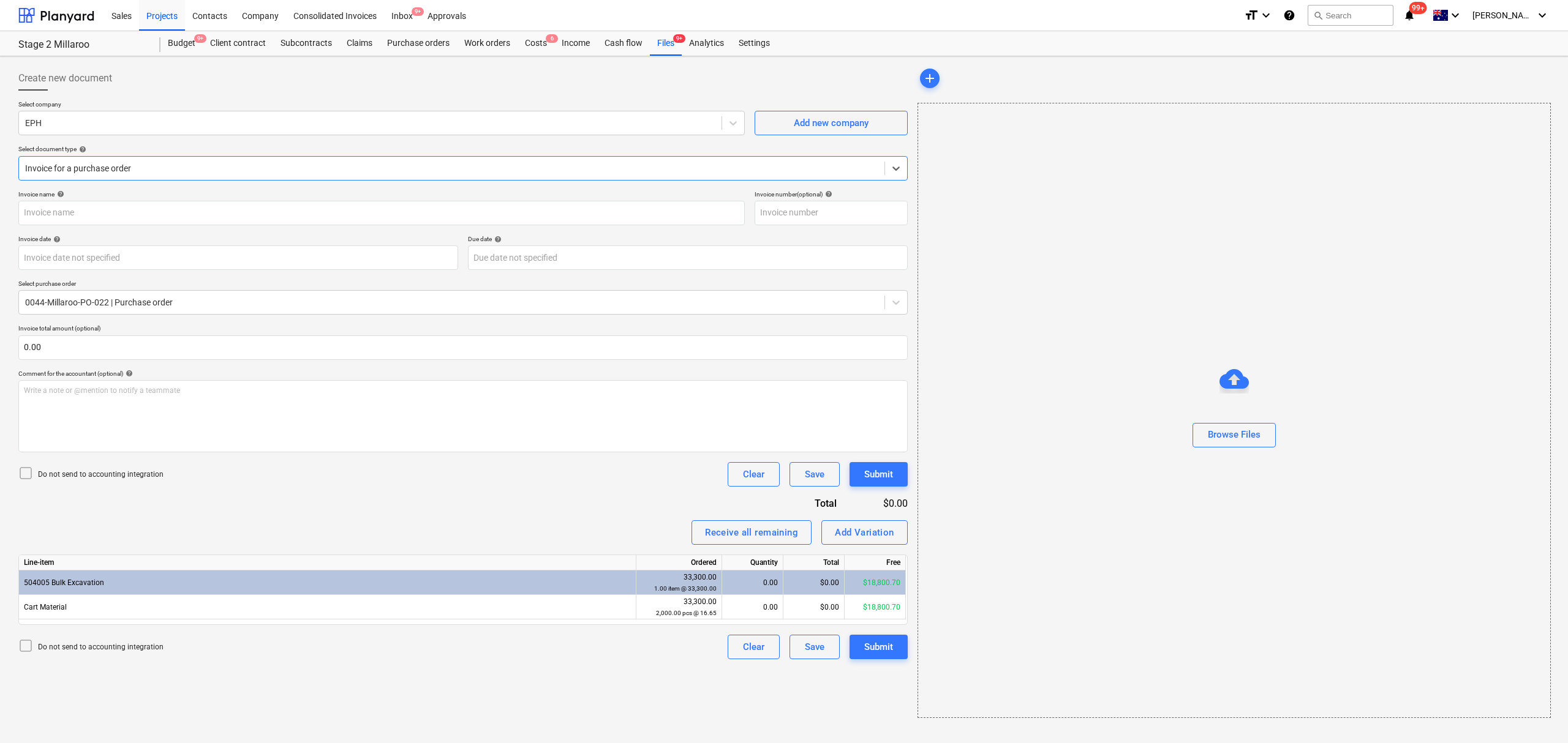
type input "PS1023979"
type input "[DATE]"
click at [669, 37] on div "Files 9+" at bounding box center [666, 44] width 32 height 24
